Goal: Transaction & Acquisition: Purchase product/service

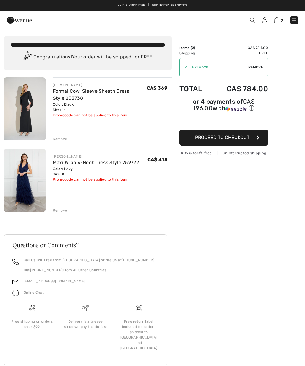
click at [23, 121] on img at bounding box center [25, 108] width 42 height 63
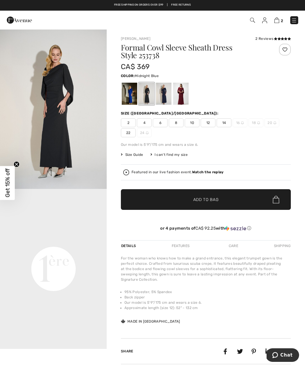
click at [165, 98] on div at bounding box center [163, 94] width 15 height 22
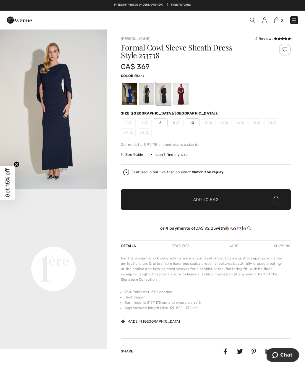
click at [152, 97] on div at bounding box center [146, 94] width 15 height 22
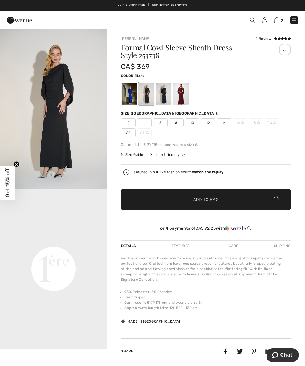
scroll to position [4, 0]
click at [282, 17] on link "2" at bounding box center [278, 20] width 9 height 7
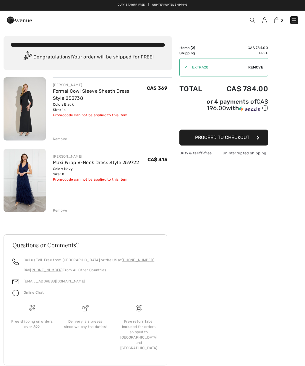
click at [61, 212] on div "Remove" at bounding box center [60, 210] width 14 height 5
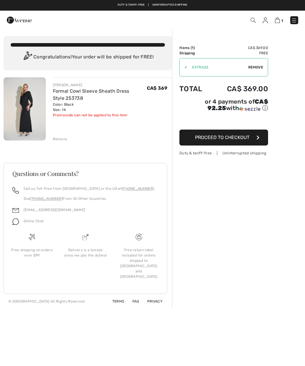
click at [291, 25] on div "1 Checkout" at bounding box center [214, 20] width 175 height 12
click at [296, 19] on img at bounding box center [294, 20] width 6 height 6
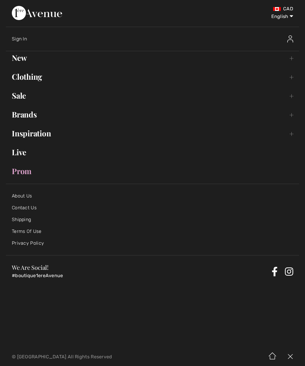
click at [36, 80] on link "Clothing Toggle submenu" at bounding box center [152, 76] width 293 height 13
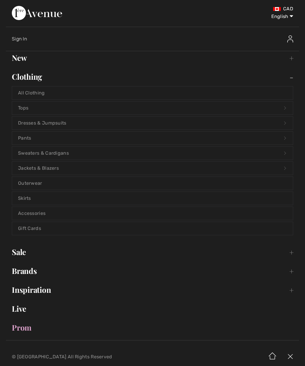
click at [29, 214] on link "Accessories" at bounding box center [152, 213] width 281 height 13
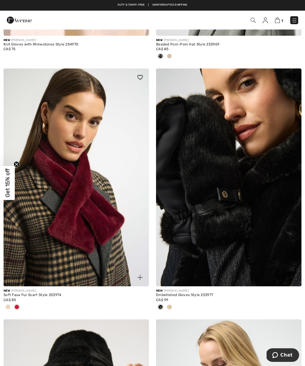
scroll to position [261, 0]
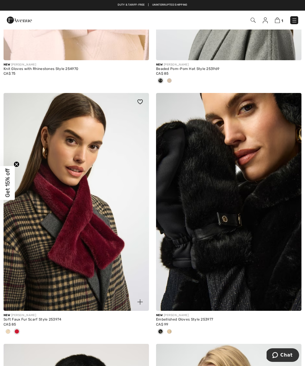
click at [293, 20] on img at bounding box center [294, 20] width 6 height 6
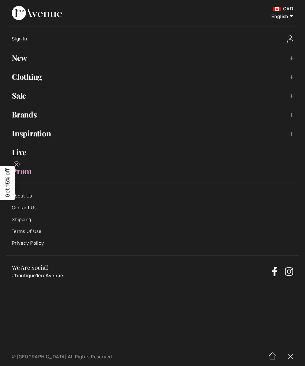
click at [18, 57] on link "New Toggle submenu" at bounding box center [152, 57] width 293 height 13
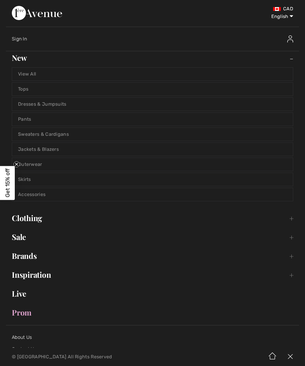
click at [26, 105] on link "Dresses & Jumpsuits" at bounding box center [152, 104] width 281 height 13
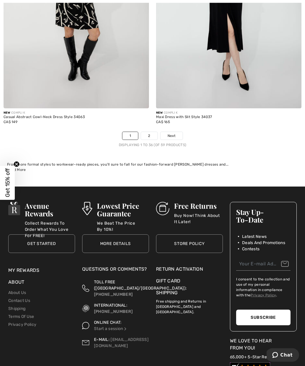
scroll to position [4539, 0]
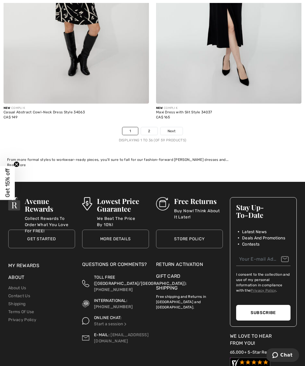
click at [152, 129] on link "2" at bounding box center [149, 131] width 16 height 8
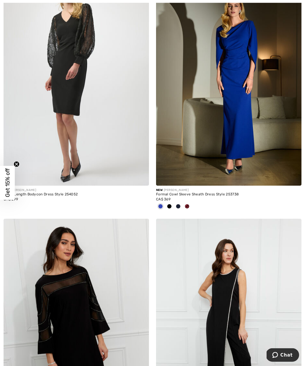
scroll to position [2122, 0]
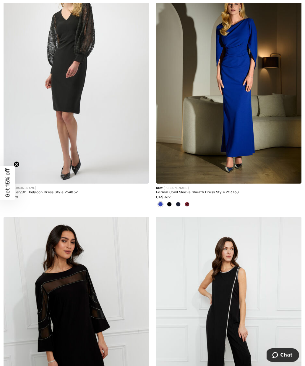
click at [265, 125] on img at bounding box center [228, 75] width 145 height 218
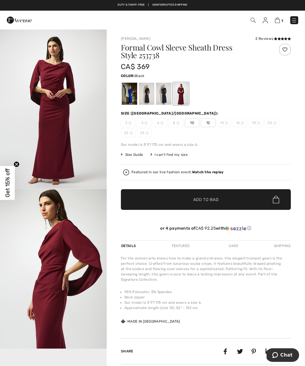
click at [149, 93] on div at bounding box center [146, 94] width 15 height 22
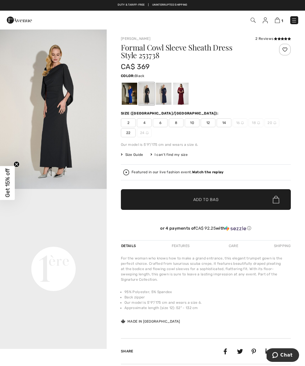
click at [296, 17] on link at bounding box center [294, 20] width 8 height 8
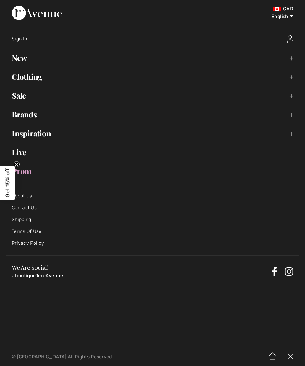
click at [17, 42] on div "Sign In" at bounding box center [155, 39] width 287 height 19
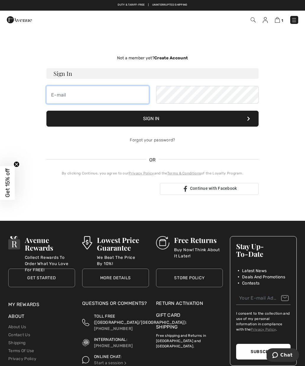
click at [131, 101] on input "email" at bounding box center [97, 95] width 103 height 18
type input "[EMAIL_ADDRESS][DOMAIN_NAME]"
click at [205, 123] on button "Sign In" at bounding box center [152, 119] width 212 height 16
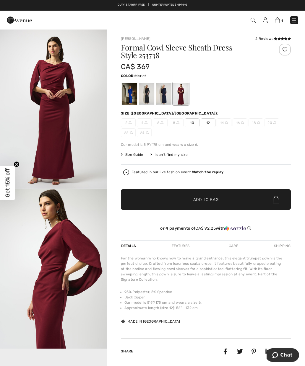
click at [279, 17] on link "1" at bounding box center [279, 20] width 8 height 7
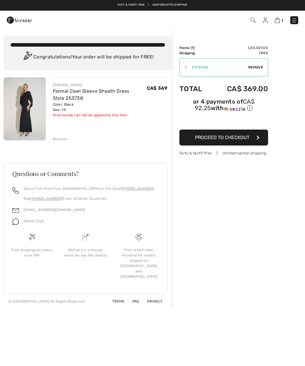
click at [240, 140] on span "Proceed to Checkout" at bounding box center [222, 138] width 54 height 6
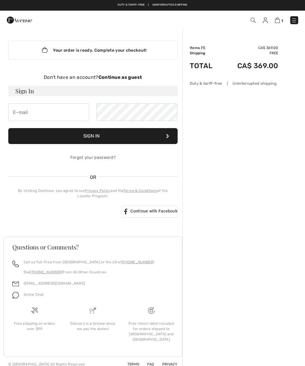
click at [130, 80] on div "Don't have an account? Continue as guest" at bounding box center [92, 77] width 169 height 7
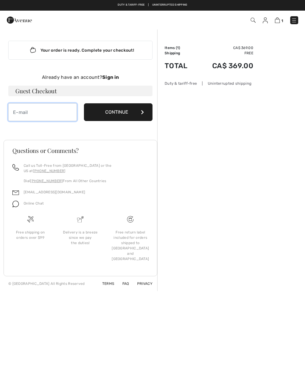
click at [66, 110] on input "email" at bounding box center [42, 112] width 69 height 18
type input "r"
type input "[EMAIL_ADDRESS][DOMAIN_NAME]"
click at [122, 118] on button "Continue" at bounding box center [118, 112] width 69 height 18
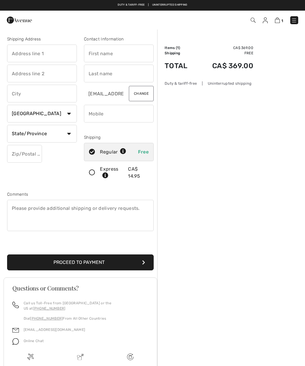
click at [22, 60] on input "text" at bounding box center [42, 54] width 70 height 18
type input "Box 177"
click at [61, 92] on input "text" at bounding box center [42, 94] width 70 height 18
type input "Viking"
click at [35, 160] on input "text" at bounding box center [24, 154] width 35 height 18
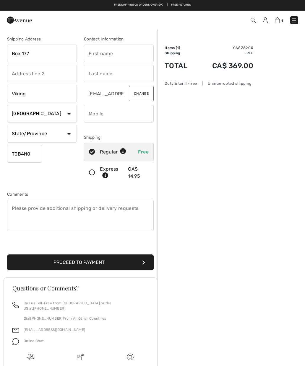
type input "T0B4N0"
click at [128, 53] on input "text" at bounding box center [119, 54] width 70 height 18
type input "Tracy"
type input "Naslund"
click at [139, 117] on input "phone" at bounding box center [119, 114] width 70 height 18
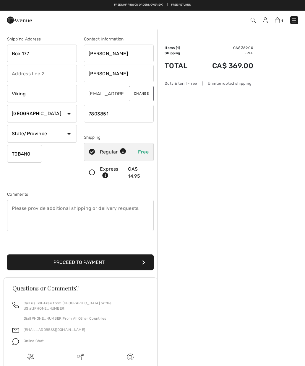
type input "7803851989"
click at [132, 263] on button "Proceed to Payment" at bounding box center [80, 263] width 147 height 16
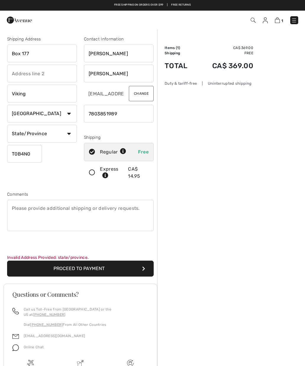
click at [68, 137] on select "State/Province Alberta British Columbia Manitoba New Brunswick Newfoundland and…" at bounding box center [42, 134] width 70 height 18
select select "AB"
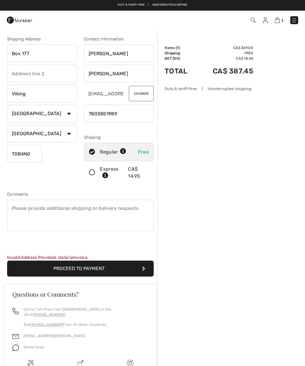
click at [120, 270] on button "Proceed to Payment" at bounding box center [80, 269] width 147 height 16
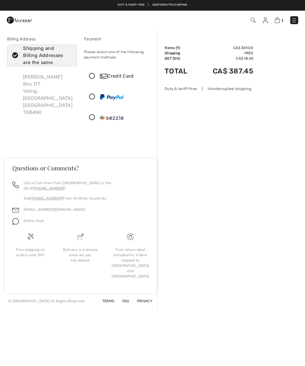
click at [124, 78] on div "Credit Card" at bounding box center [125, 76] width 50 height 7
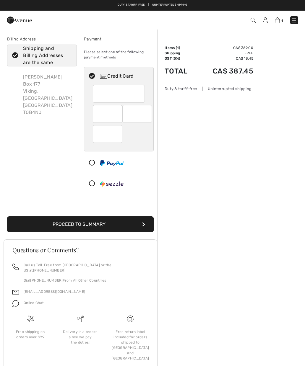
click at [158, 163] on div "Order Summary Details Items ( 1 ) CA$ 369.00 Promo code CA$ 0.00 Shipping Free …" at bounding box center [231, 210] width 148 height 362
click at [127, 223] on button "Proceed to Summary" at bounding box center [80, 225] width 147 height 16
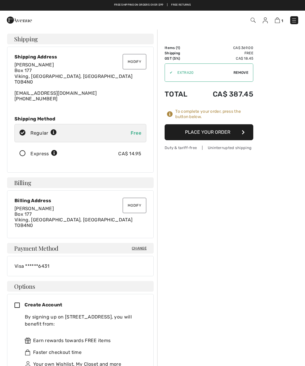
click at [236, 133] on button "Place Your Order" at bounding box center [209, 132] width 89 height 16
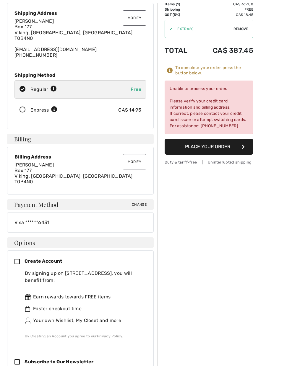
scroll to position [44, 0]
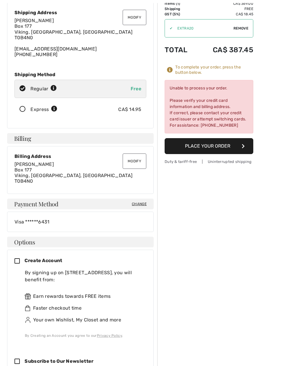
click at [142, 226] on div "Visa ******6431" at bounding box center [80, 222] width 147 height 20
click at [143, 204] on span "Change" at bounding box center [139, 203] width 15 height 5
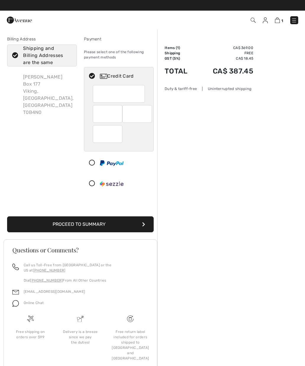
click at [145, 121] on div at bounding box center [137, 114] width 30 height 18
radio input "true"
click at [138, 225] on button "Proceed to Summary" at bounding box center [80, 225] width 147 height 16
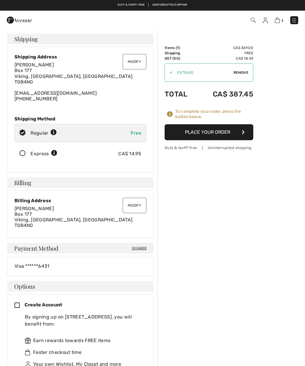
click at [226, 133] on button "Place Your Order" at bounding box center [209, 132] width 89 height 16
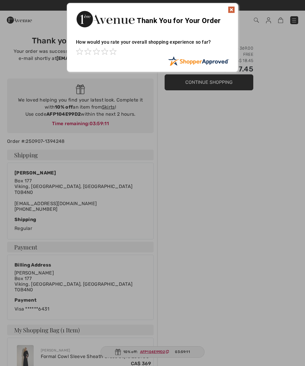
click at [231, 8] on img at bounding box center [231, 9] width 7 height 7
